Goal: Obtain resource: Obtain resource

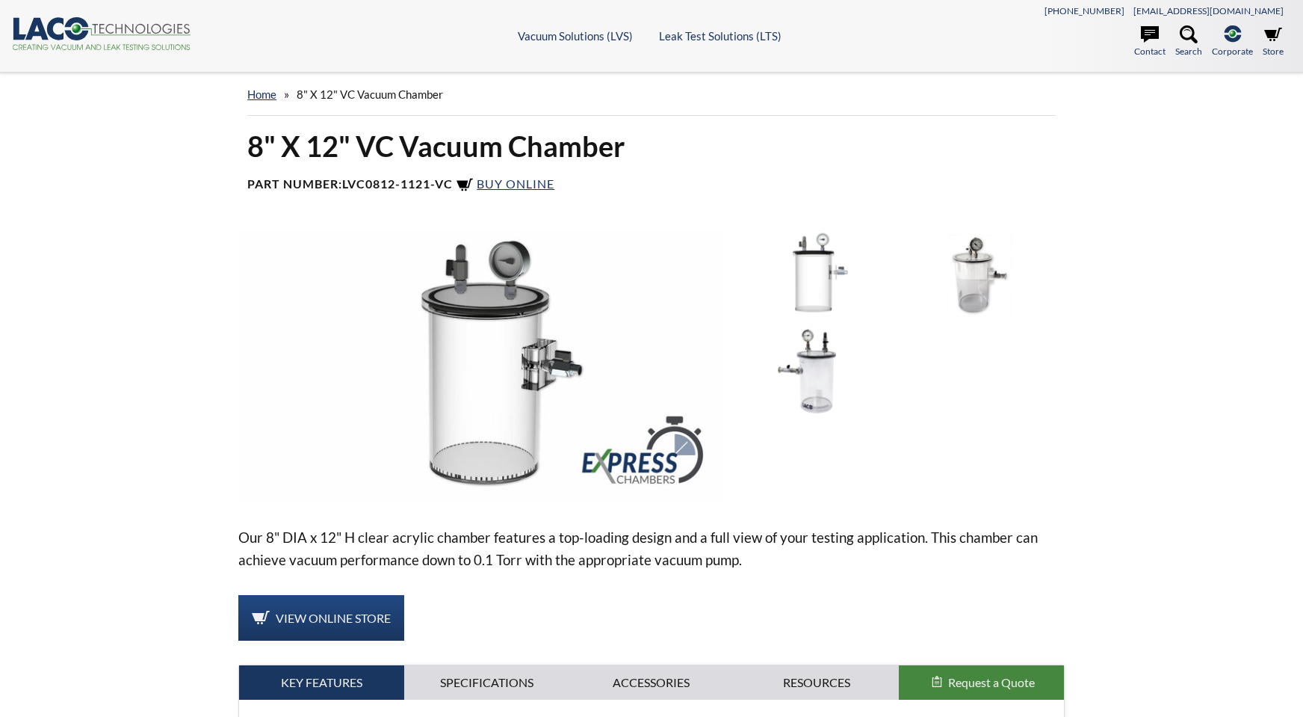
click at [952, 269] on img at bounding box center [979, 274] width 158 height 88
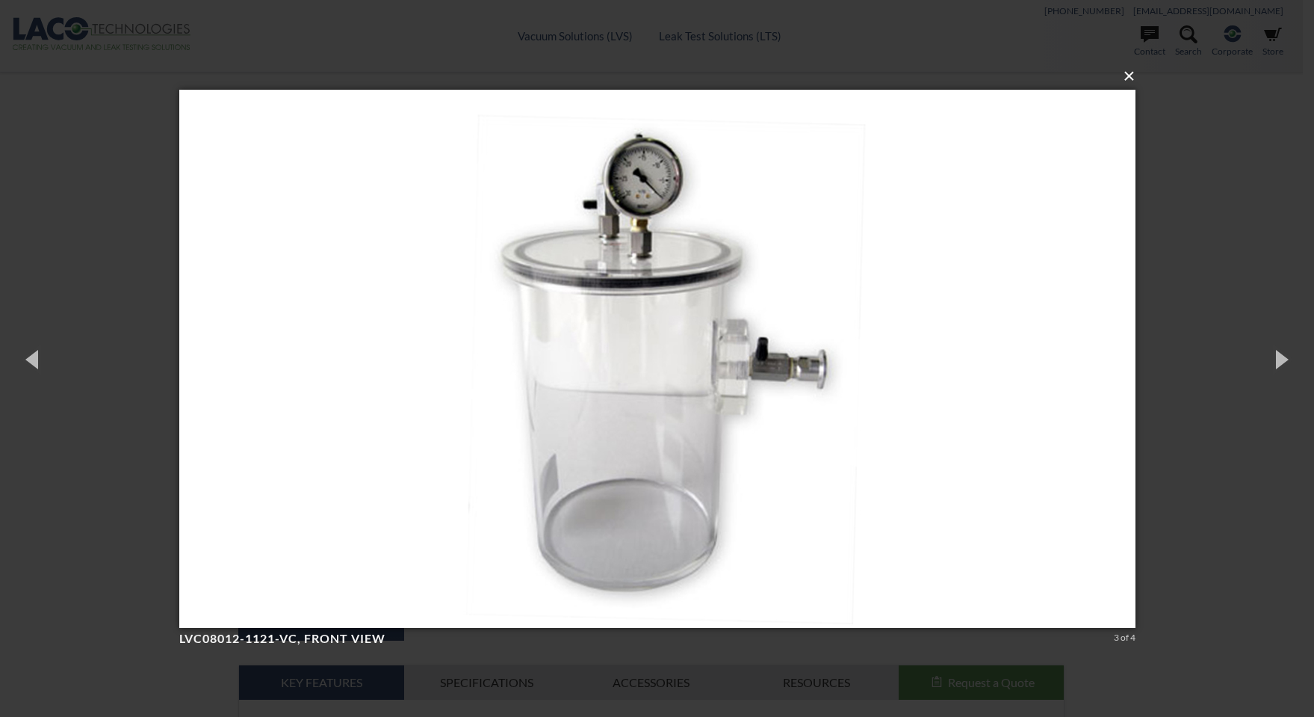
click at [1127, 77] on button "×" at bounding box center [662, 76] width 956 height 33
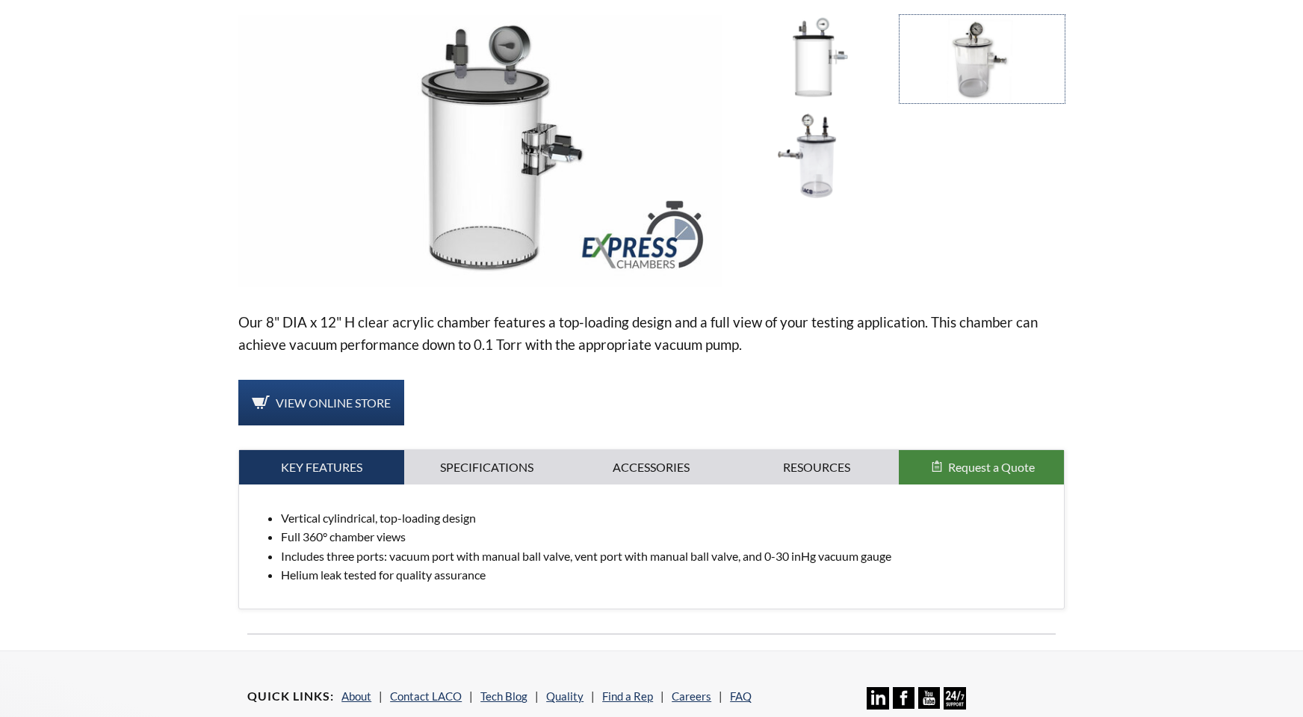
scroll to position [224, 0]
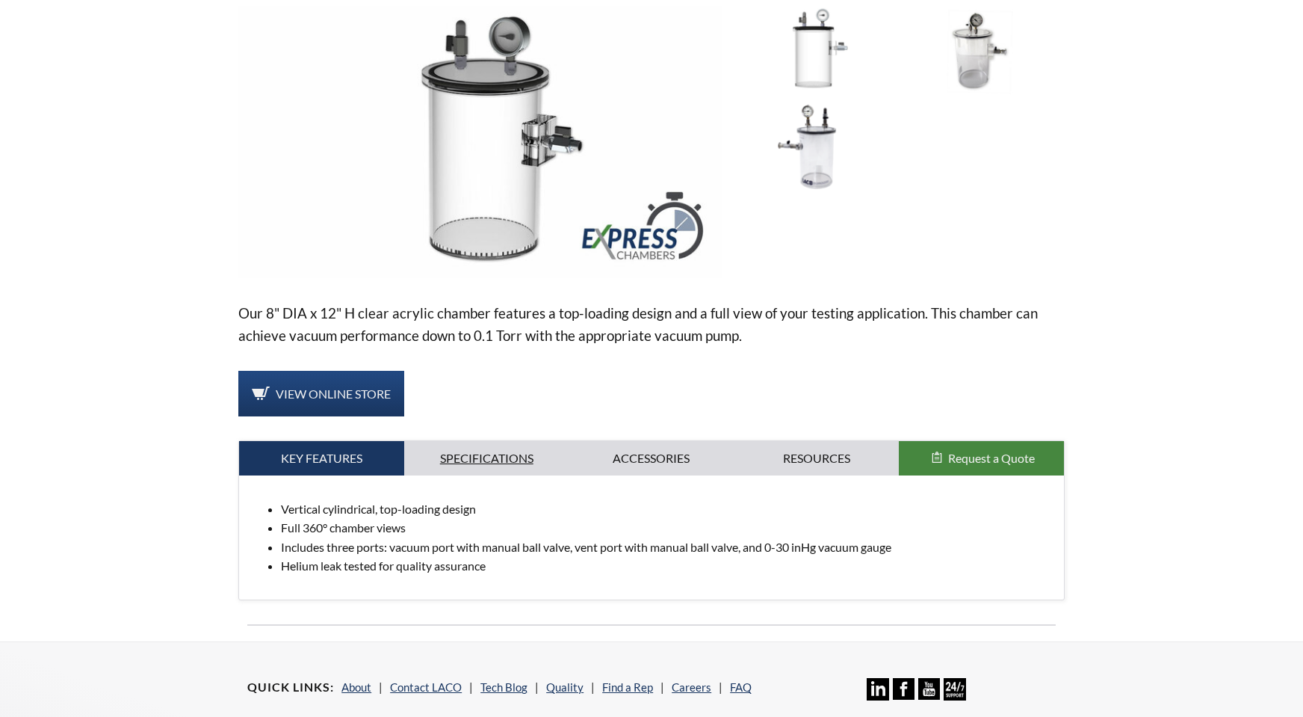
click at [476, 460] on link "Specifications" at bounding box center [486, 458] width 165 height 34
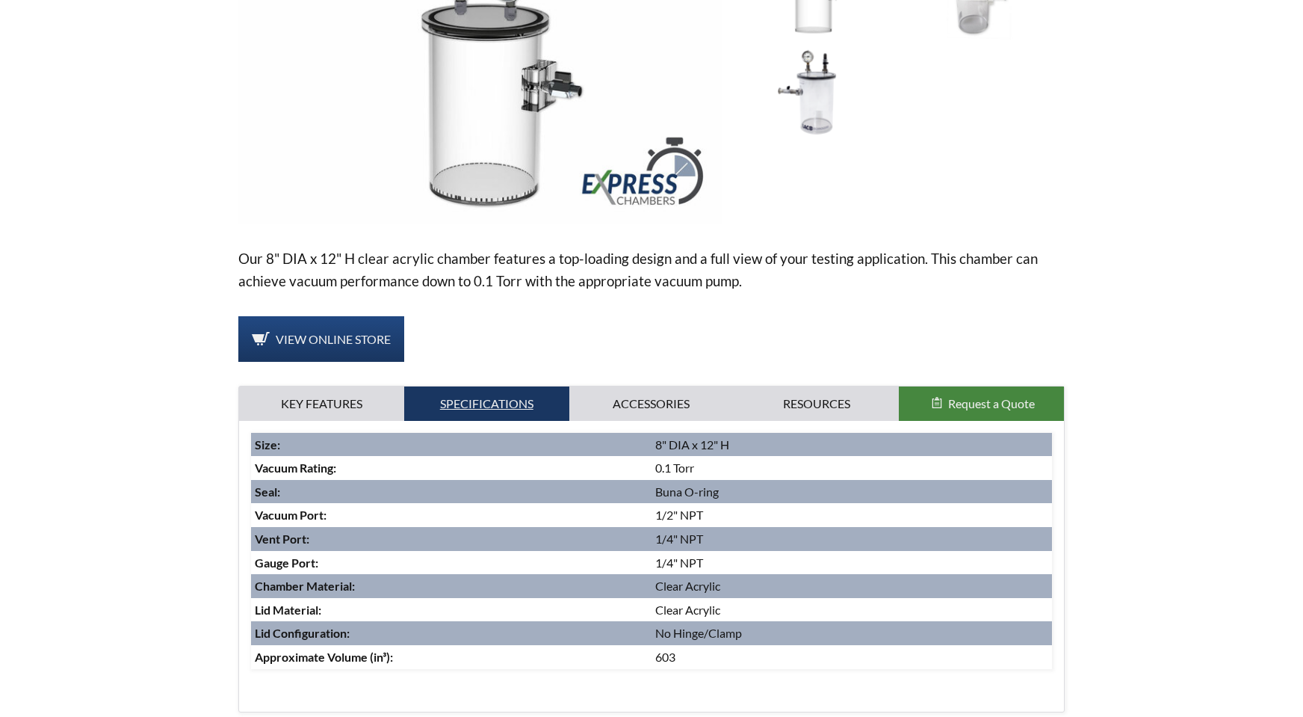
scroll to position [448, 0]
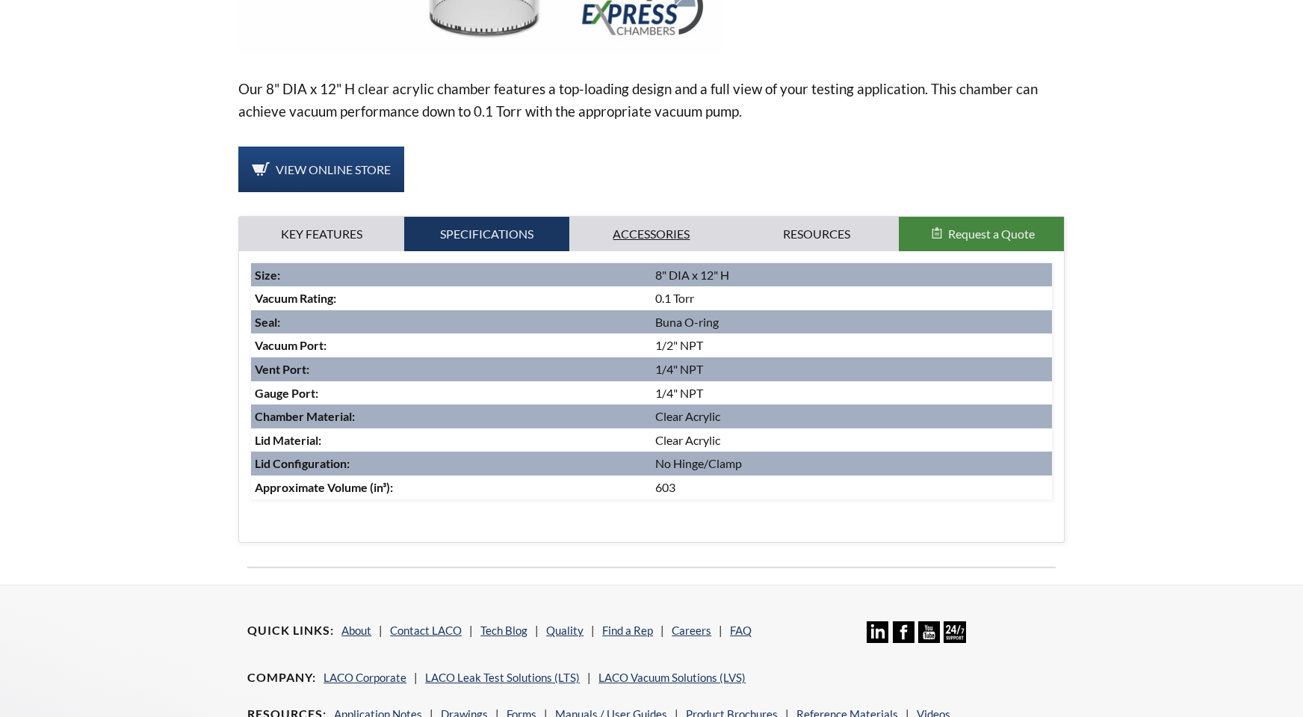
click at [685, 247] on link "Accessories" at bounding box center [651, 234] width 165 height 34
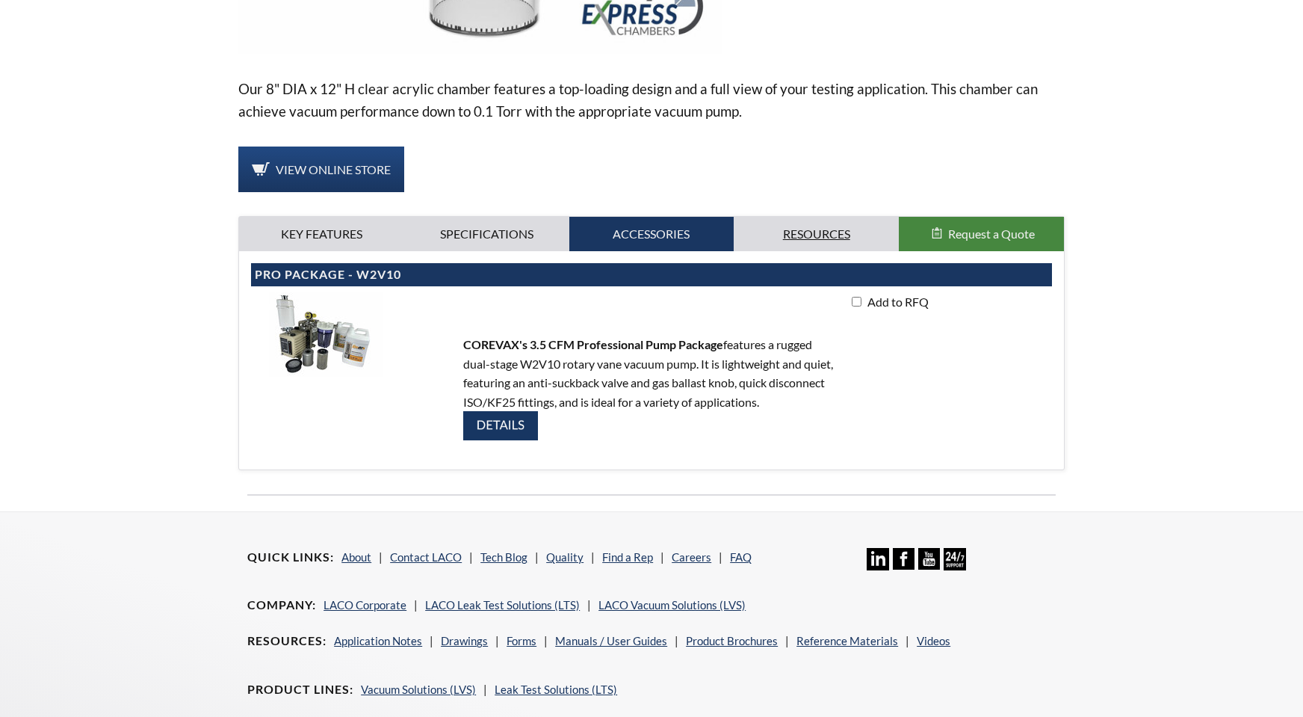
click at [778, 233] on link "Resources" at bounding box center [816, 234] width 165 height 34
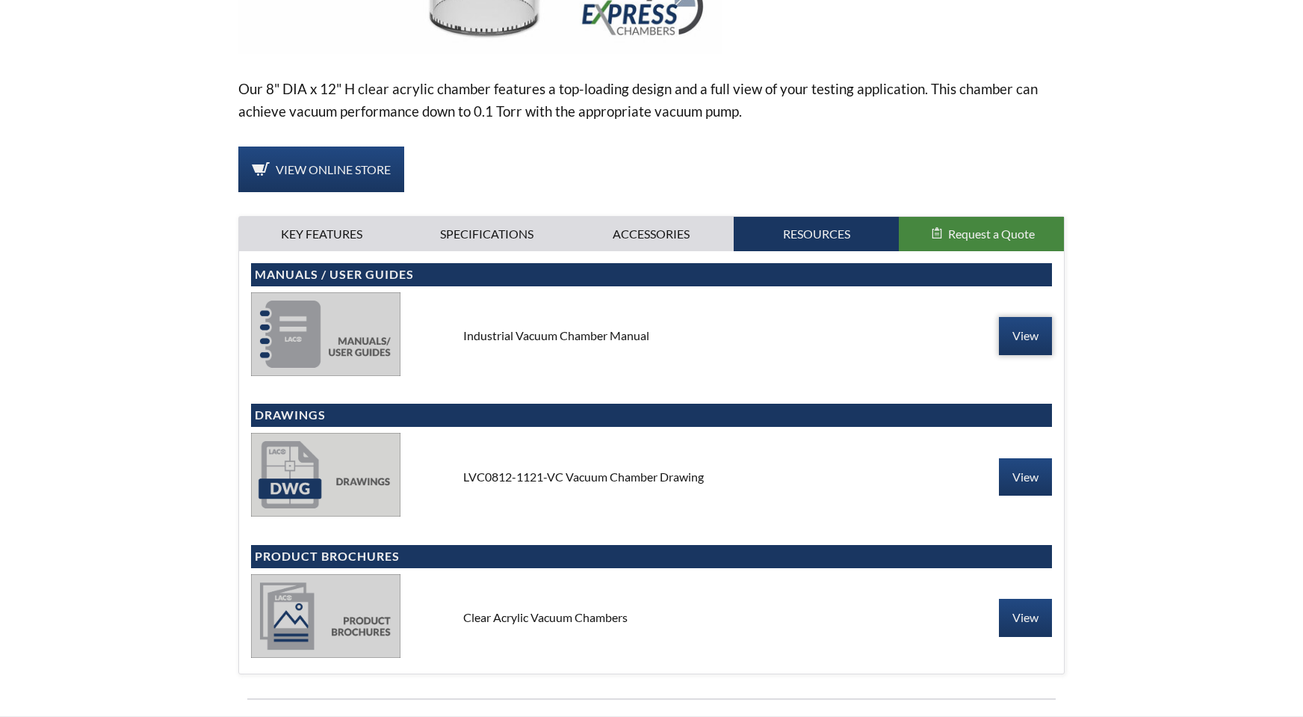
click at [1011, 338] on link "View" at bounding box center [1025, 335] width 53 height 37
click at [317, 624] on img at bounding box center [325, 616] width 149 height 84
click at [1020, 619] on link "View" at bounding box center [1025, 616] width 53 height 37
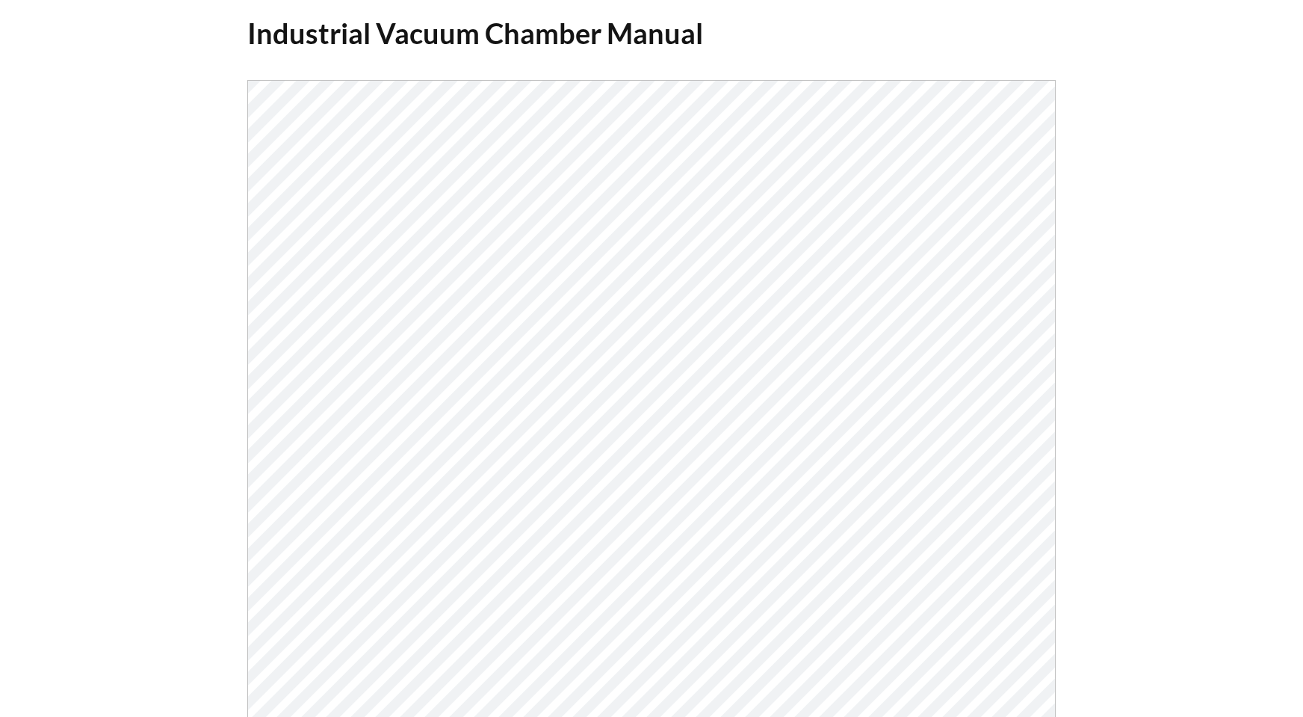
scroll to position [224, 0]
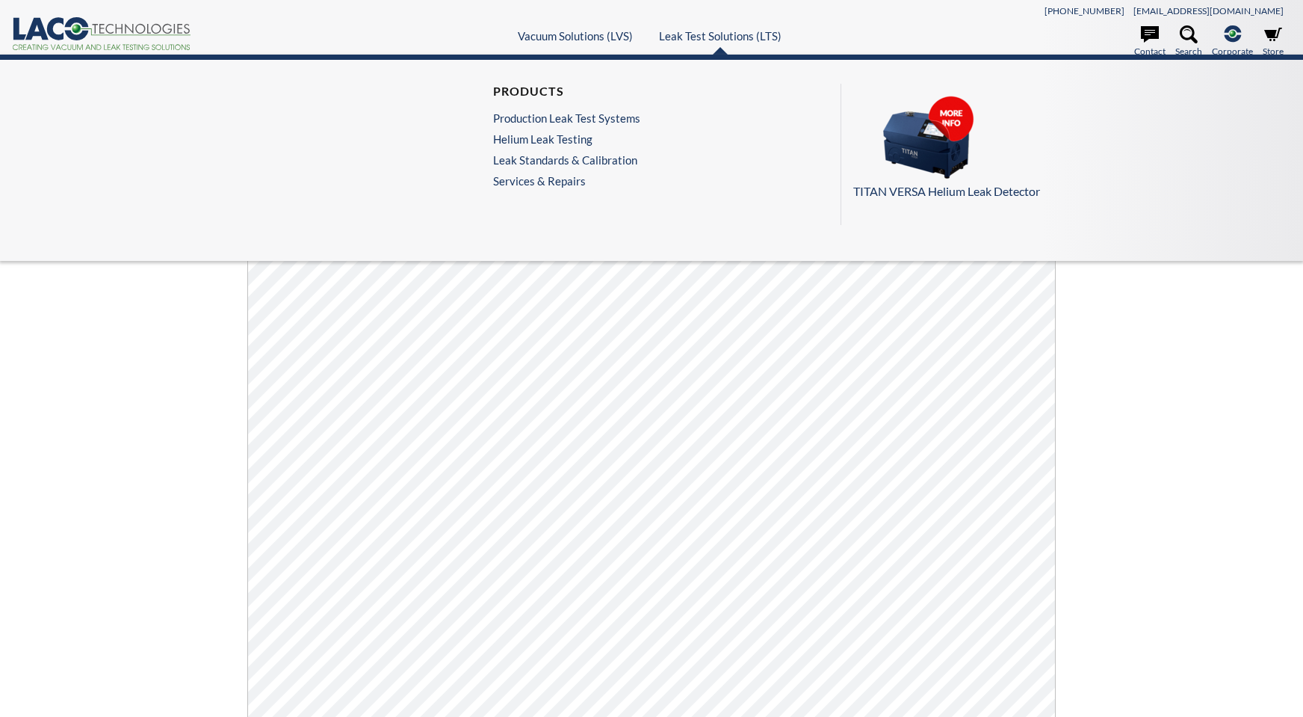
scroll to position [299, 0]
